Goal: Answer question/provide support: Share knowledge or assist other users

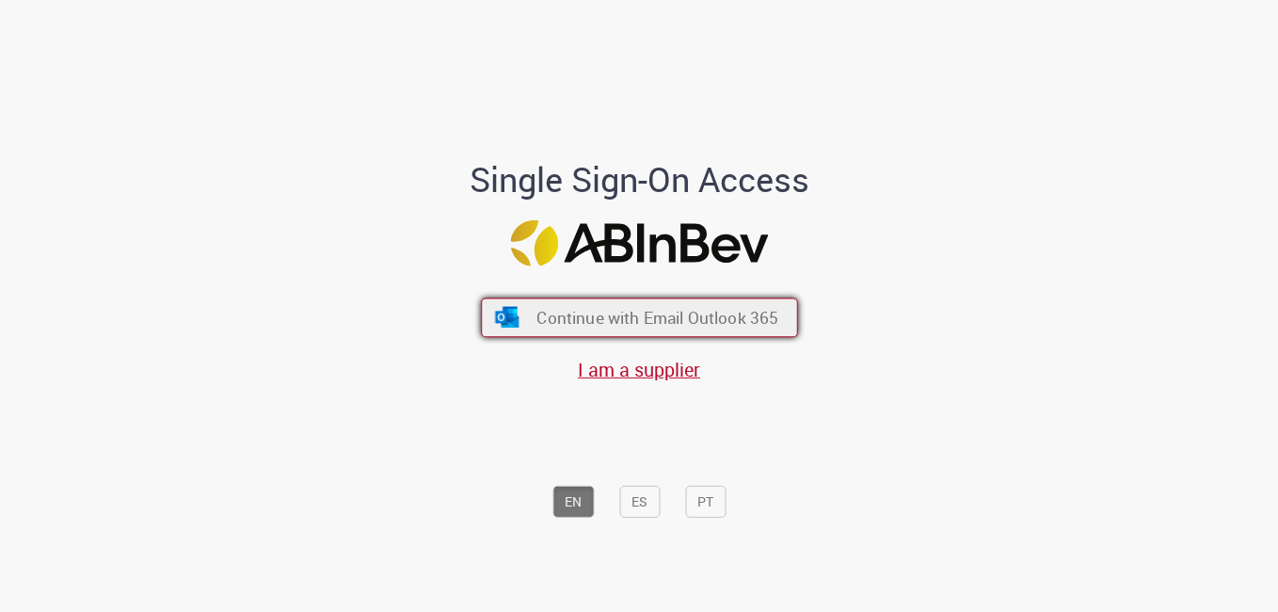
click at [617, 302] on button "Continue with Email Outlook 365" at bounding box center [639, 318] width 317 height 40
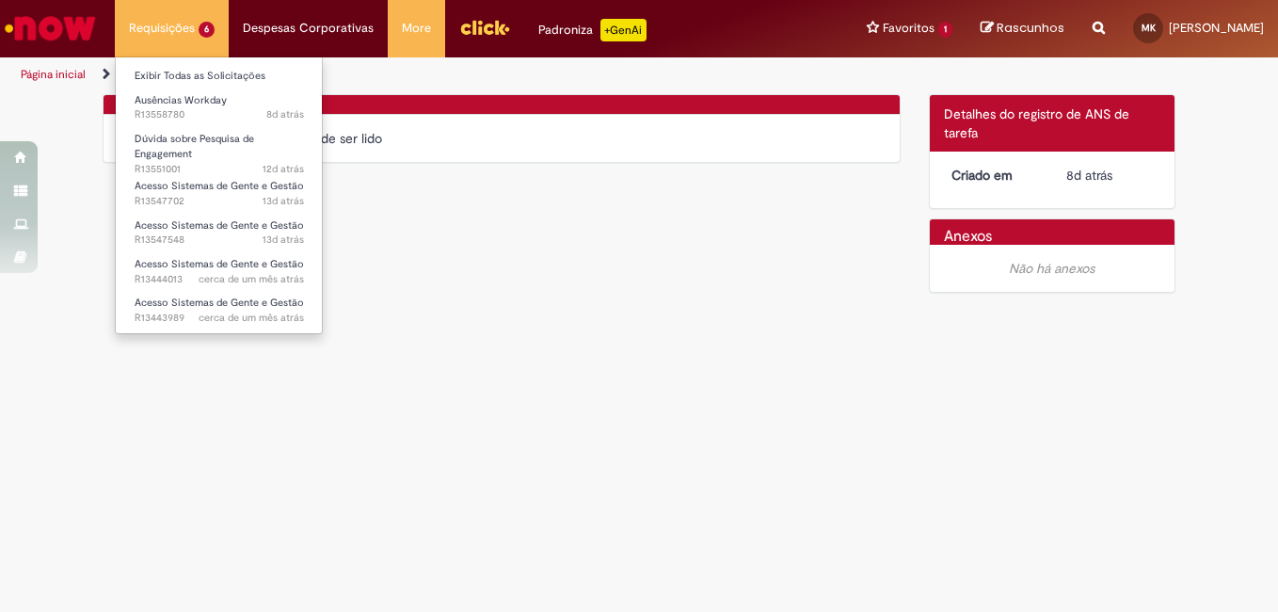
click at [177, 31] on li "Requisições 6 Exibir Todas as Solicitações Ausências Workday 8d atrás 8 dias at…" at bounding box center [172, 28] width 114 height 56
click at [228, 78] on link "Exibir Todas as Solicitações" at bounding box center [219, 76] width 207 height 21
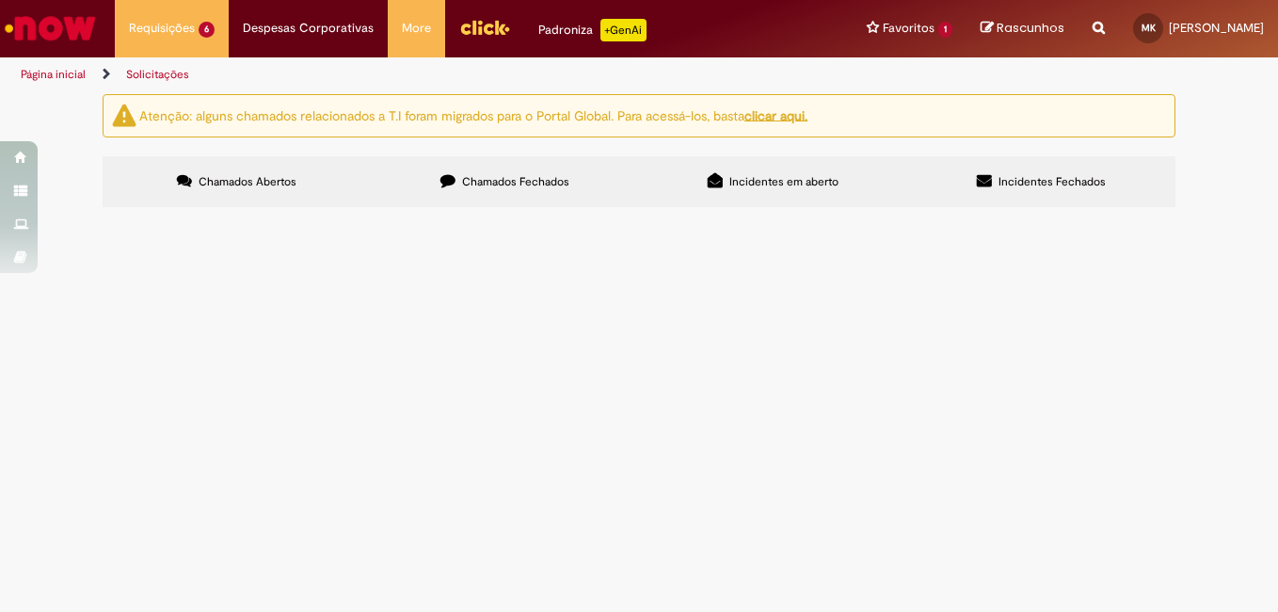
scroll to position [103, 0]
click at [0, 0] on span "Dúvida sobre Pesquisa de Engagement" at bounding box center [0, 0] width 0 height 0
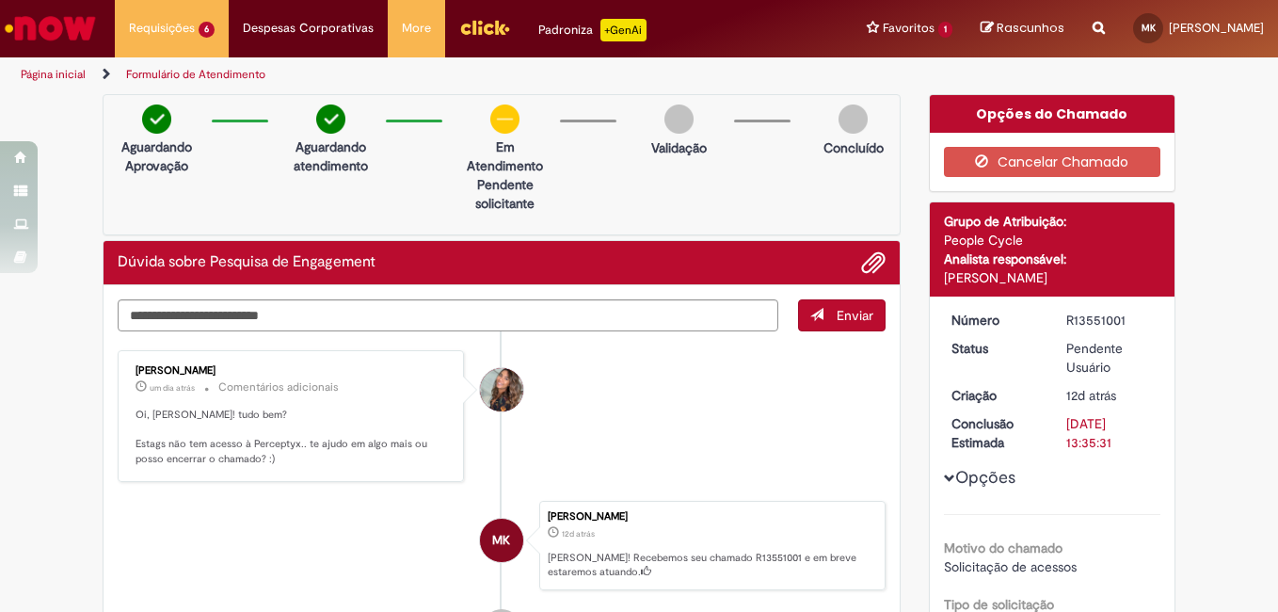
scroll to position [94, 0]
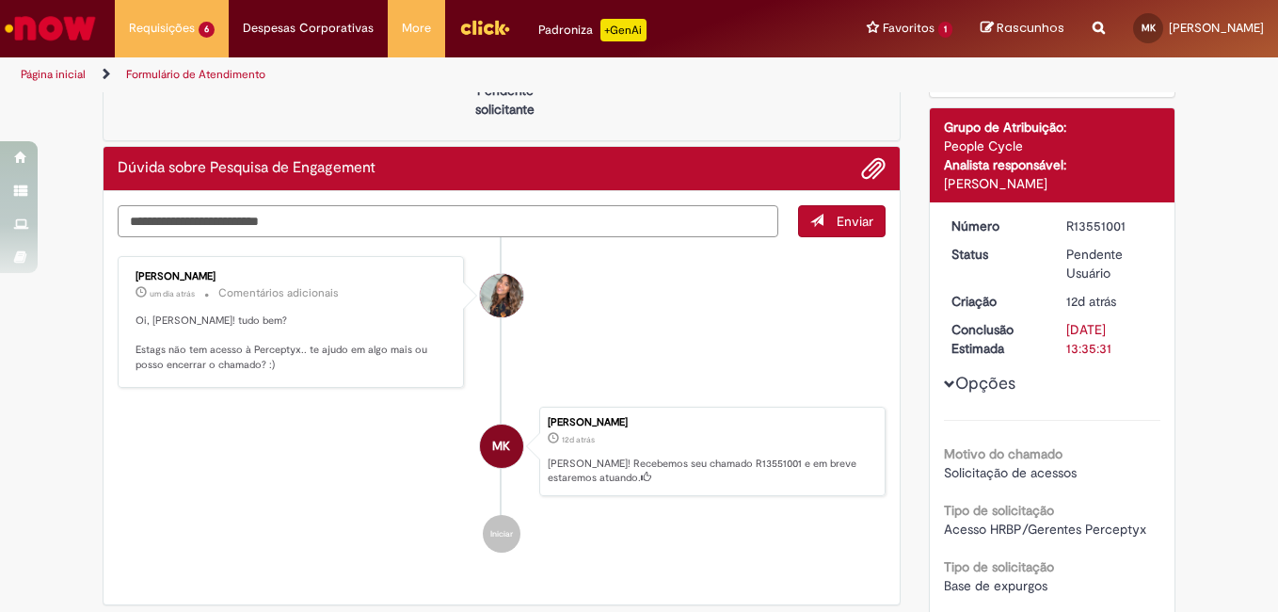
click at [475, 226] on textarea "Digite sua mensagem aqui..." at bounding box center [448, 221] width 661 height 32
type textarea "**********"
click at [845, 223] on span "Enviar" at bounding box center [855, 221] width 37 height 17
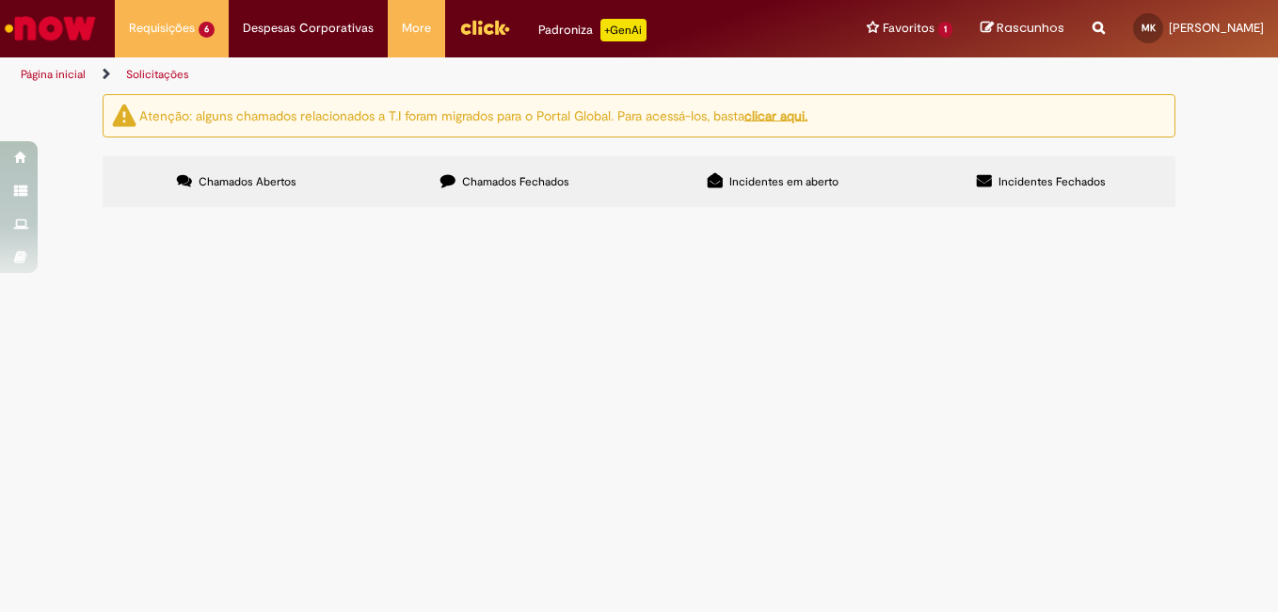
click at [0, 0] on span "Bom dia! Quando tento adicionar uma ausencia no workday, não aparecem as opções…" at bounding box center [0, 0] width 0 height 0
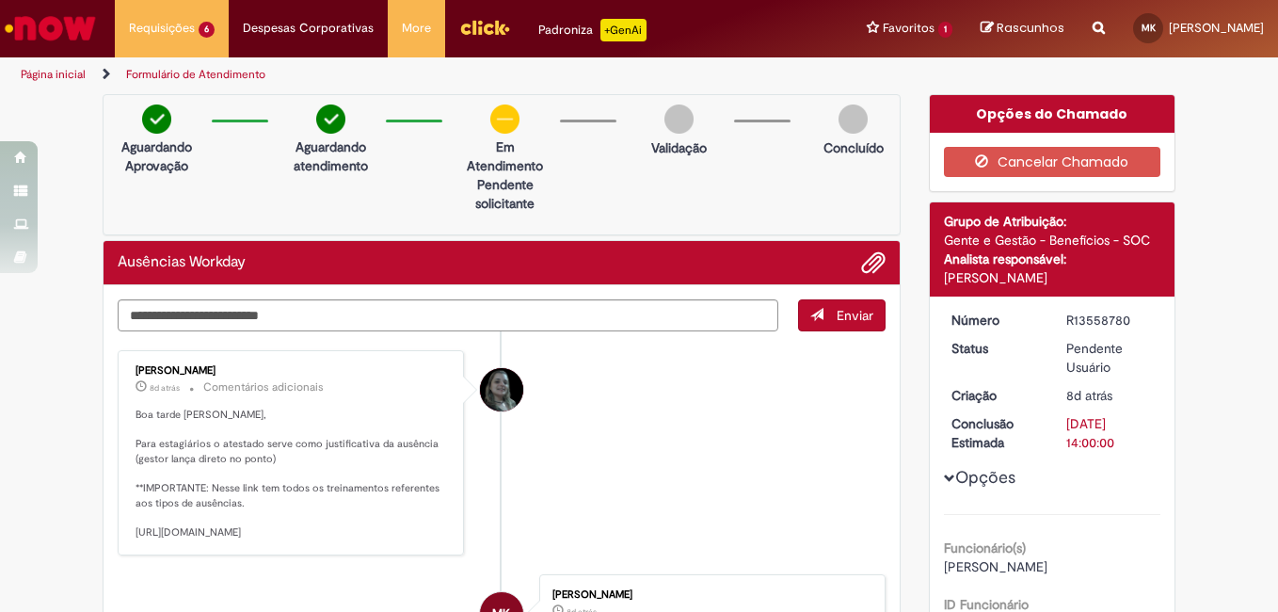
click at [432, 167] on div "Aguardando Aprovação Aguardando atendimento Em Atendimento Clique para exibir P…" at bounding box center [502, 164] width 798 height 141
click at [415, 308] on textarea "Digite sua mensagem aqui..." at bounding box center [448, 315] width 661 height 32
type textarea "**********"
click at [852, 317] on span "Enviar" at bounding box center [855, 315] width 37 height 17
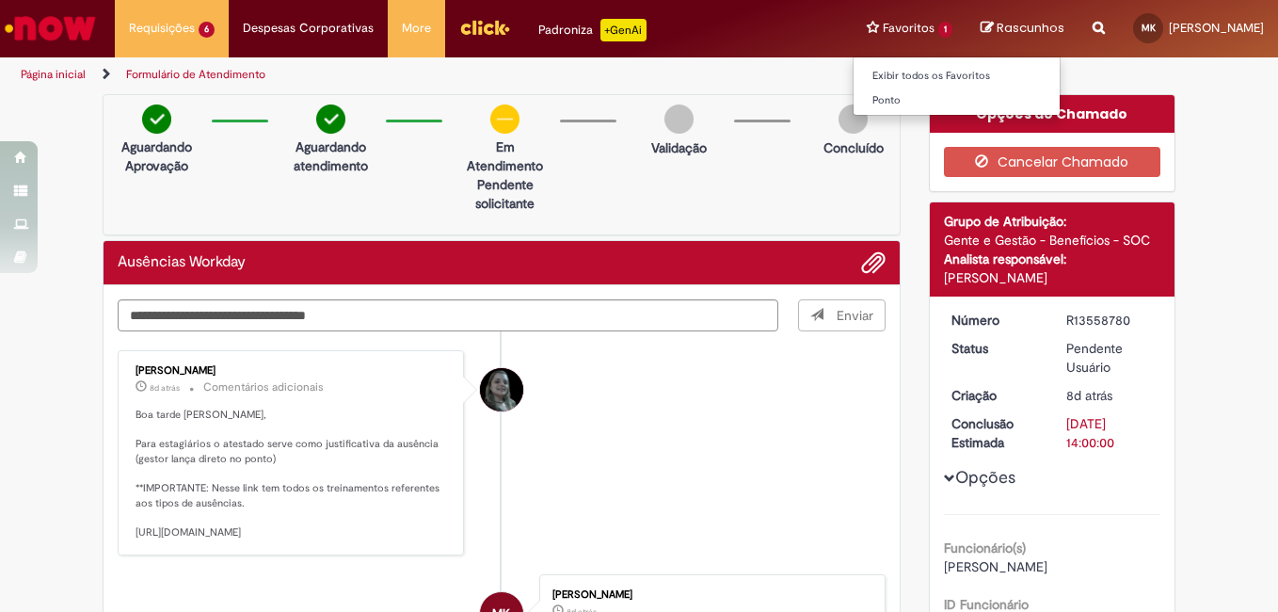
click at [856, 21] on li "Favoritos 1 Exibir todos os Favoritos [GEOGRAPHIC_DATA]" at bounding box center [910, 28] width 114 height 56
click at [854, 91] on link "Ponto" at bounding box center [957, 100] width 207 height 21
